Goal: Information Seeking & Learning: Understand process/instructions

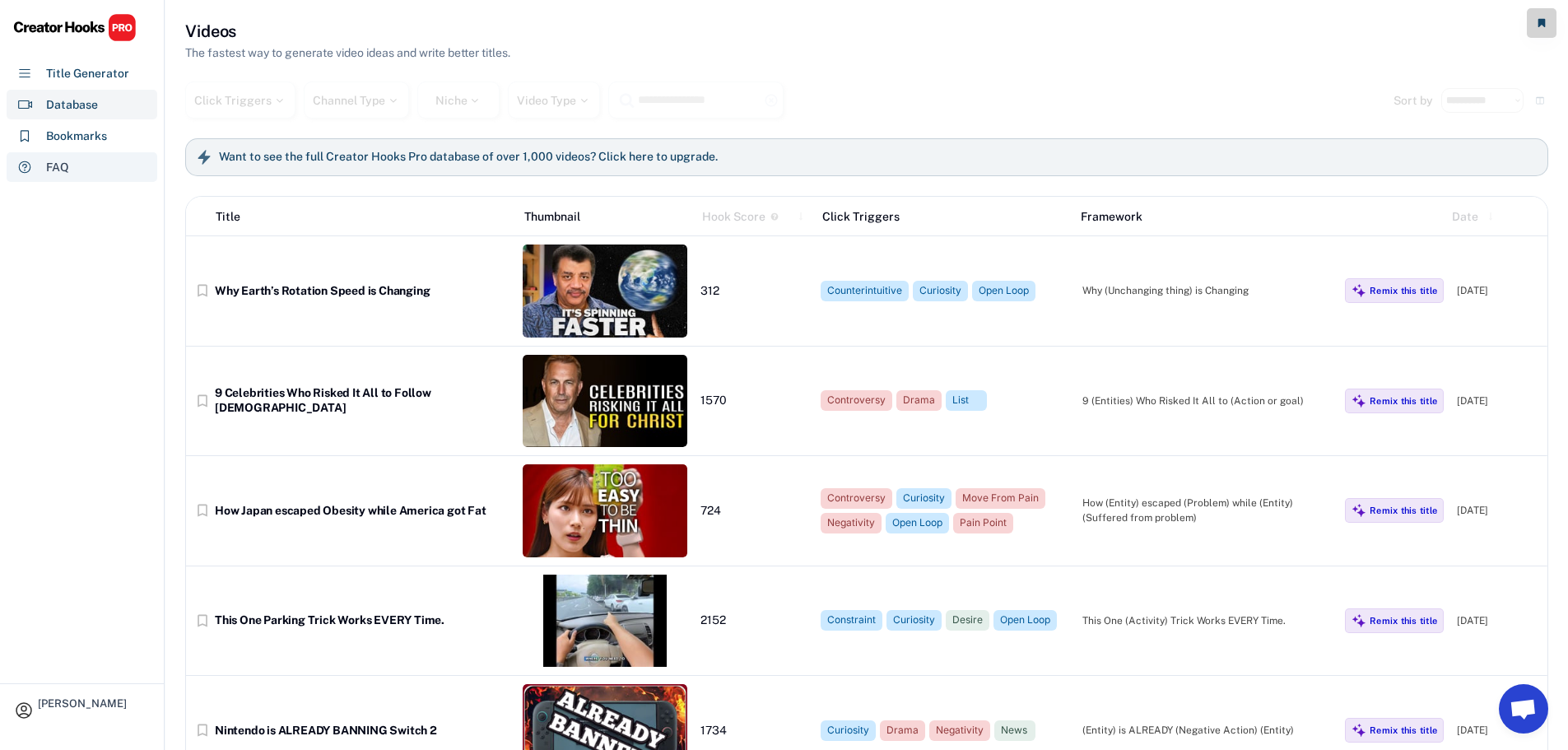
click at [69, 166] on div "FAQ" at bounding box center [82, 166] width 151 height 30
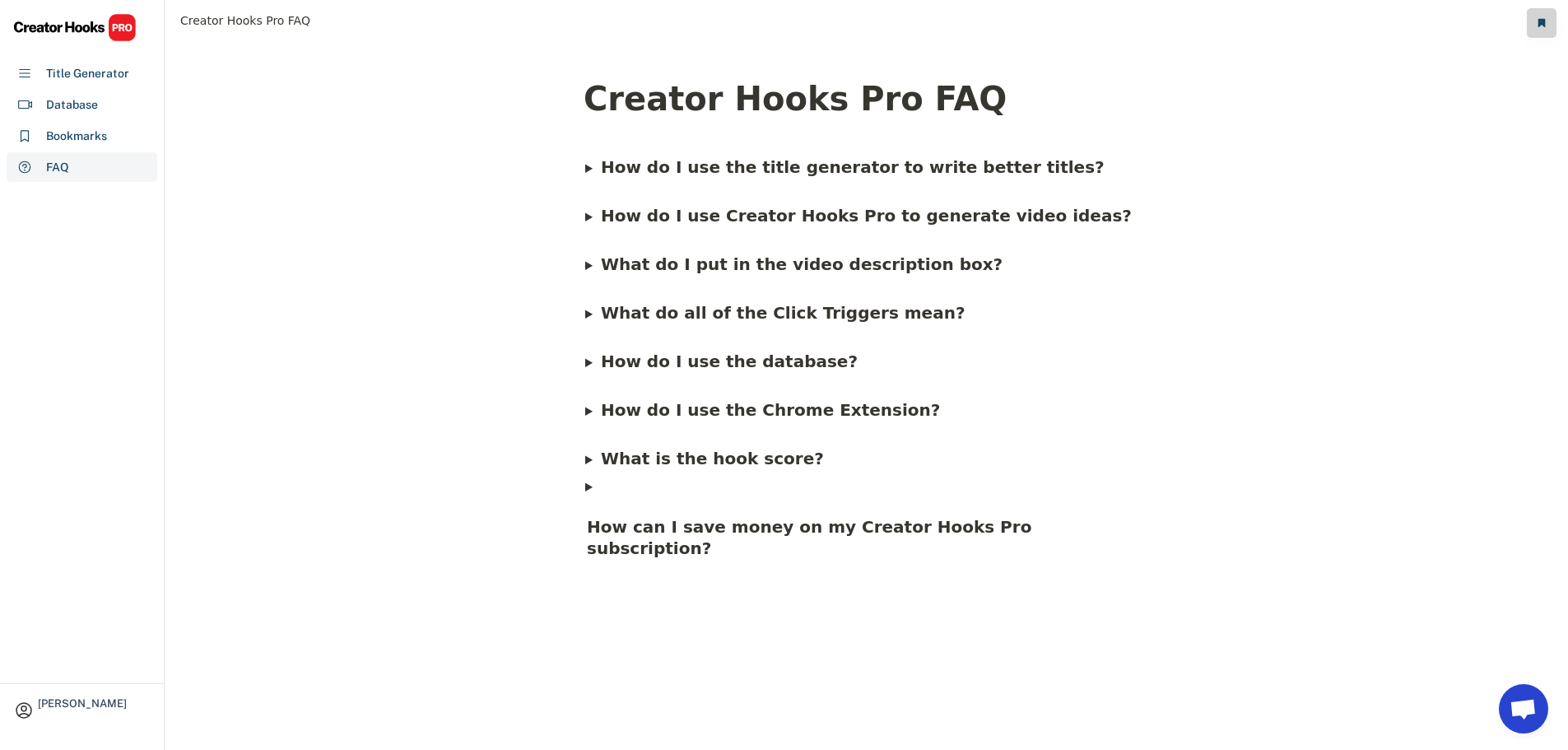
click at [178, 200] on div "Creator Hooks Pro FAQ How do I use the title generator to write better titles? …" at bounding box center [867, 396] width 1403 height 713
click at [918, 222] on span "How do I use Creator Hooks Pro to generate video ideas?" at bounding box center [866, 216] width 531 height 19
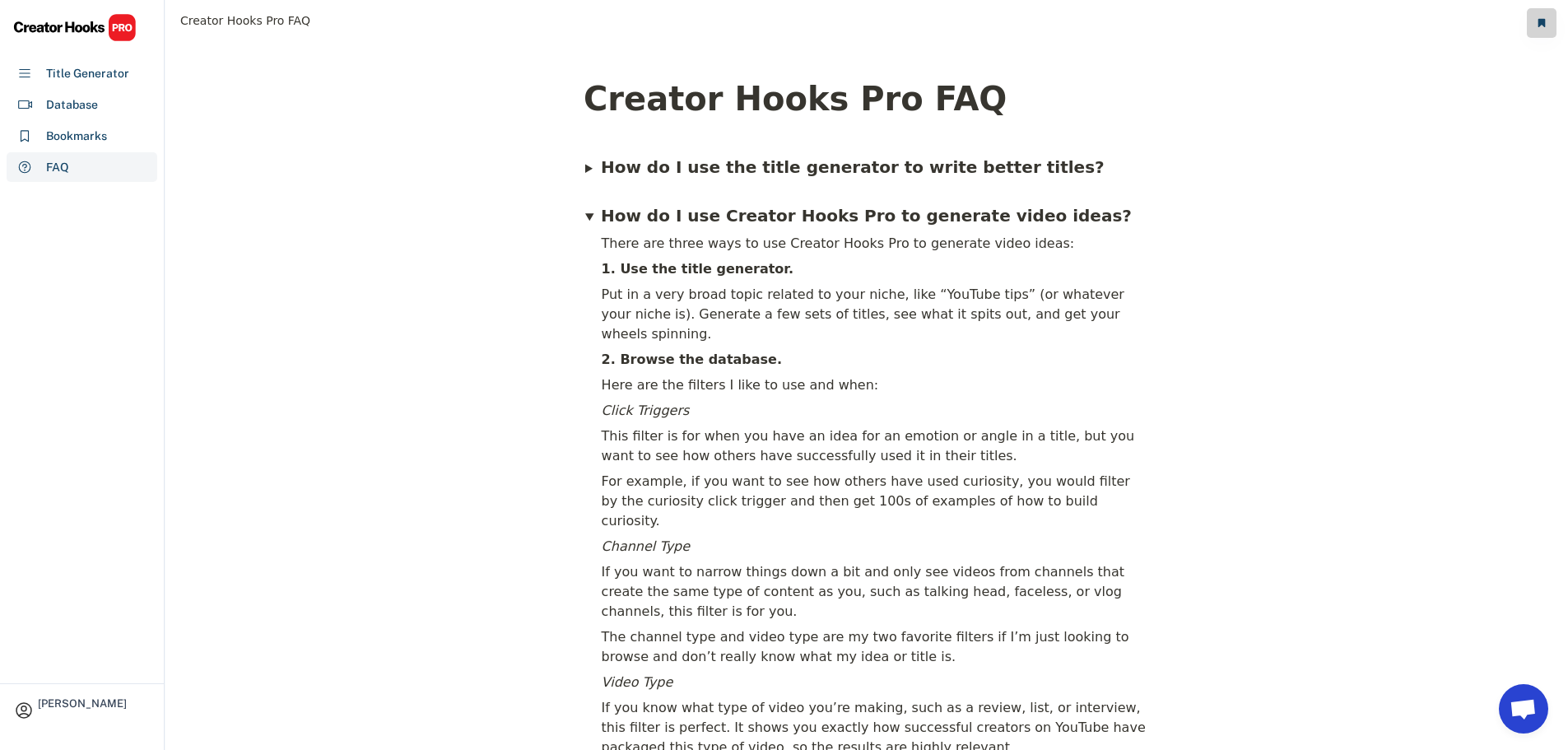
click at [918, 222] on span "How do I use Creator Hooks Pro to generate video ideas?" at bounding box center [866, 216] width 531 height 19
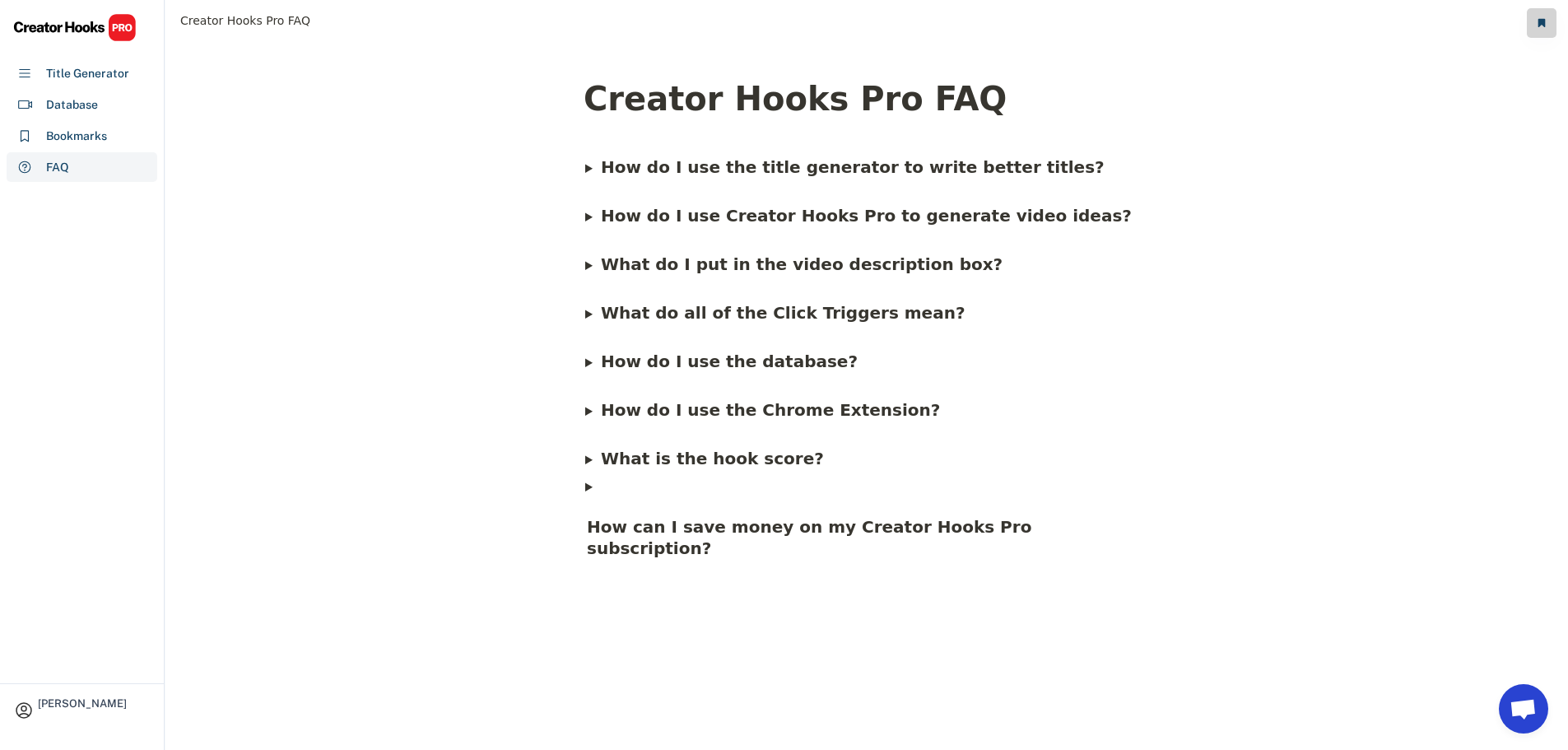
click at [882, 265] on b "What do I put in the video description box?" at bounding box center [801, 264] width 401 height 19
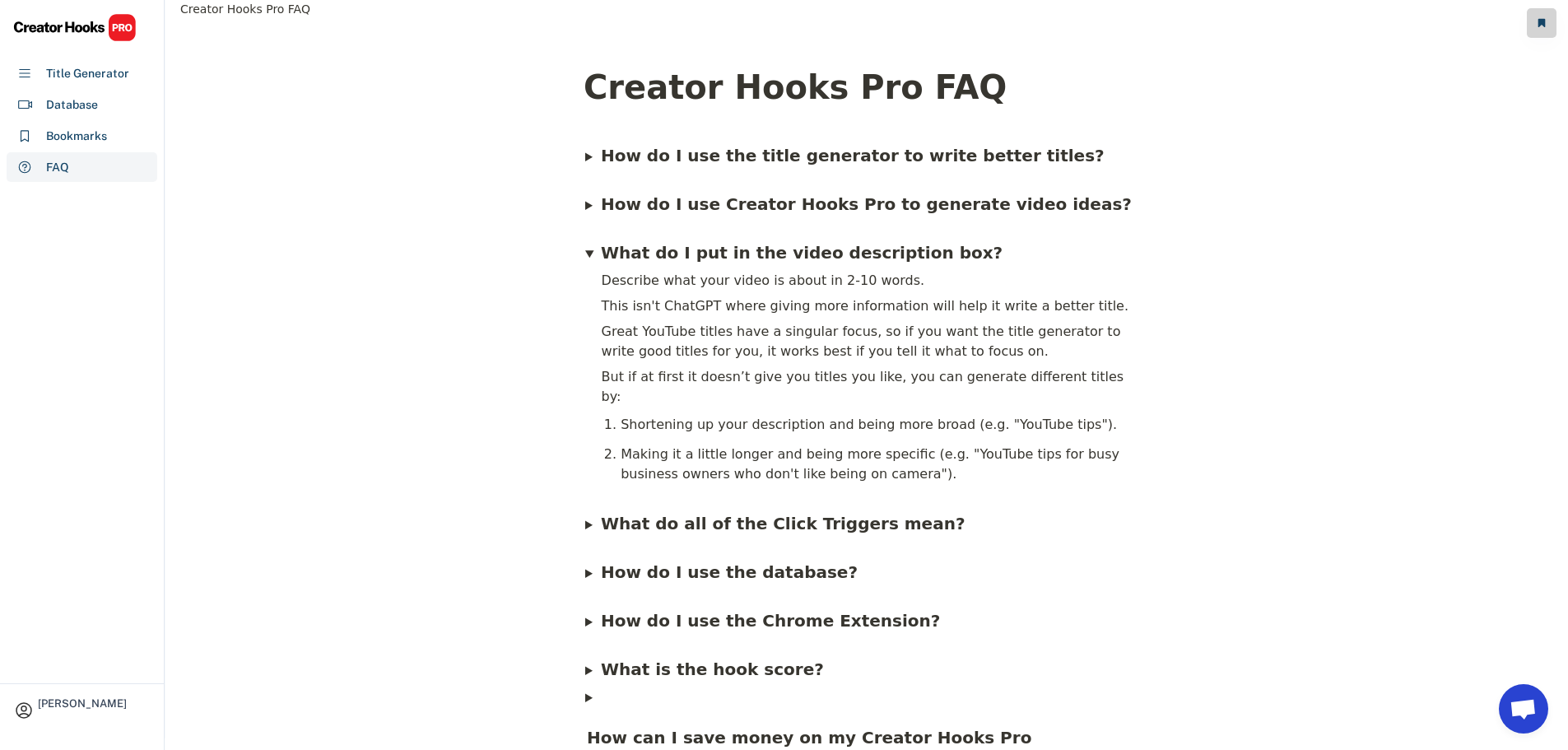
scroll to position [1, 0]
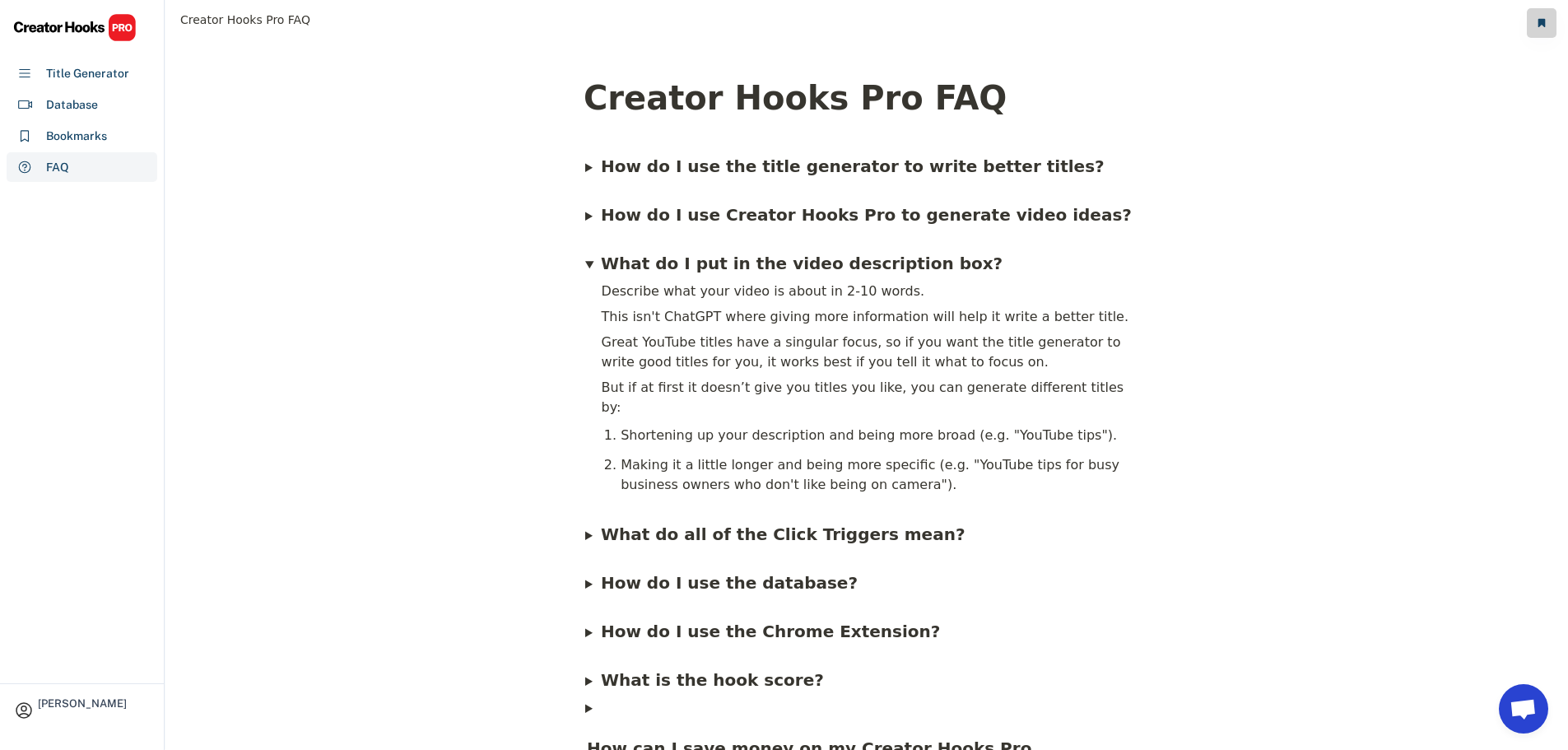
click at [875, 262] on b "What do I put in the video description box?" at bounding box center [801, 263] width 401 height 19
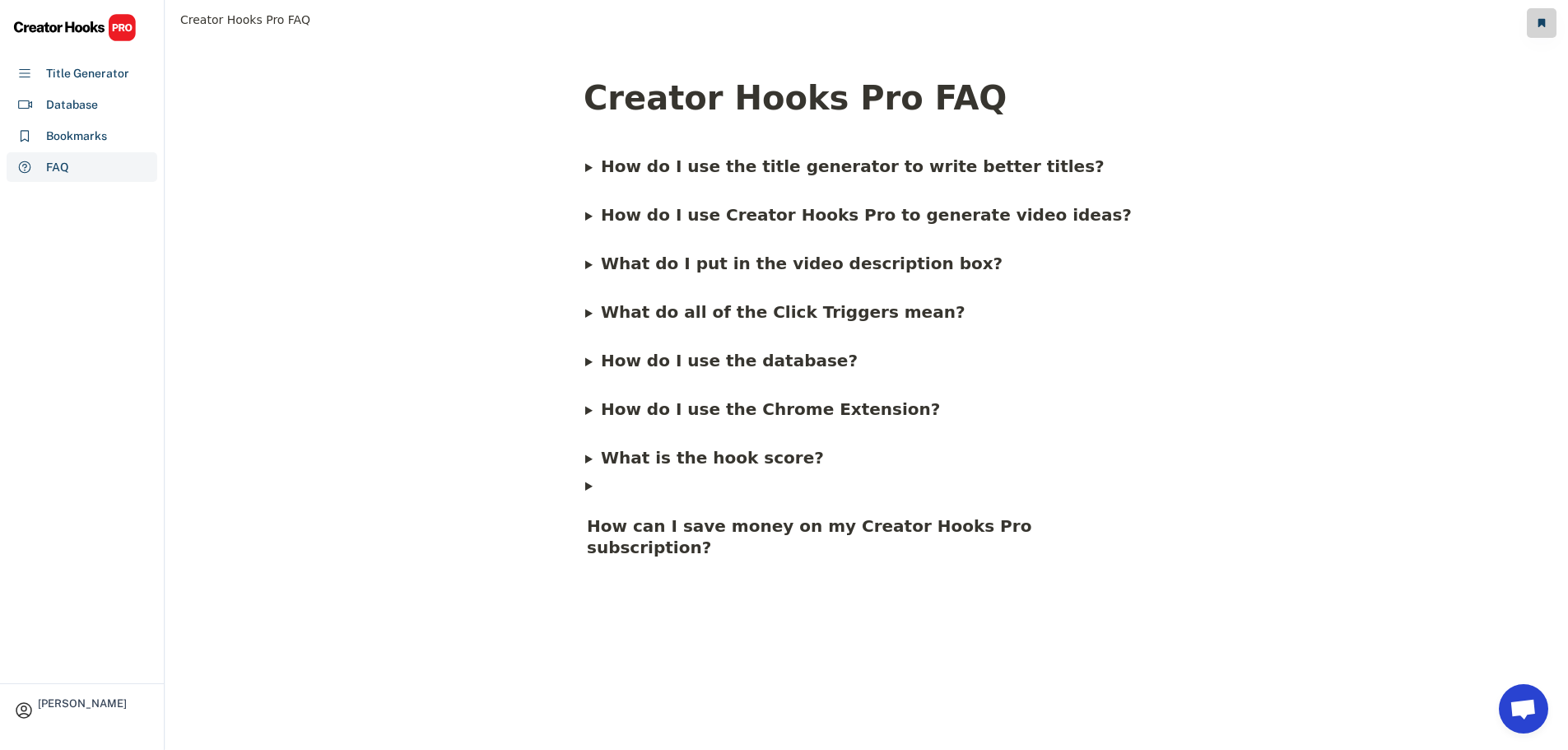
scroll to position [0, 0]
